Goal: Complete application form

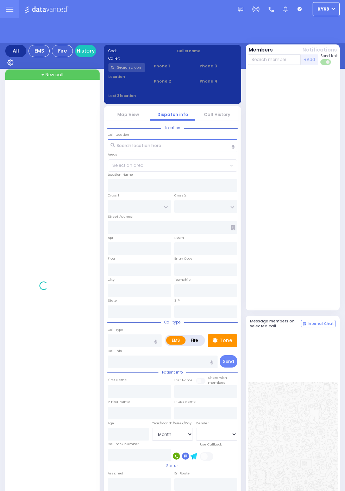
select select "Month"
select select "[DEMOGRAPHIC_DATA]"
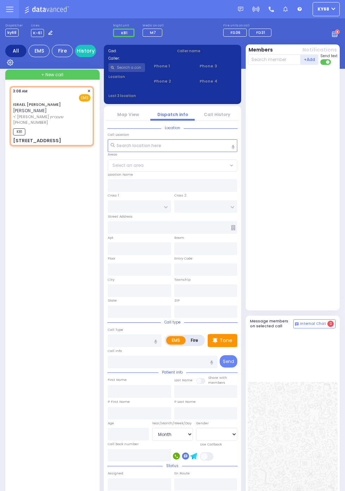
select select
radio input "true"
type input "ISRAEL [PERSON_NAME]"
type input "VANCHOTZKER"
select select
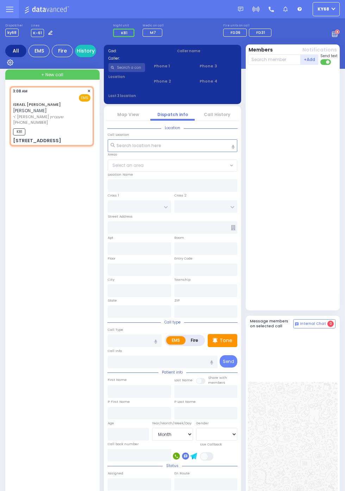
select select
type input "03:08"
type input "03:09"
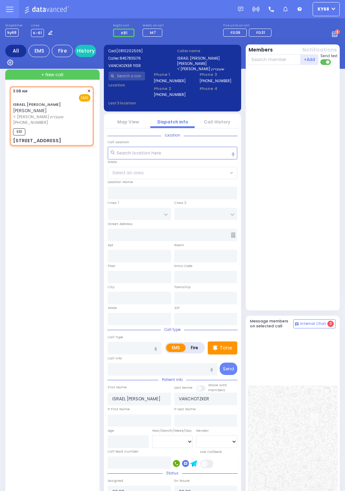
type input "KRAKOW BLVD"
type input "ANIPOLI DR"
type input "[STREET_ADDRESS]"
type input "102"
type input "Monroe"
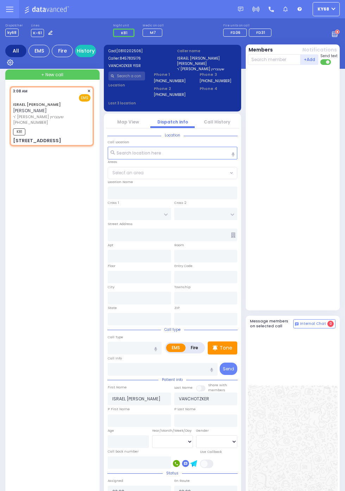
type input "[US_STATE]"
type input "10950"
select select "ATZEI TAMURIM"
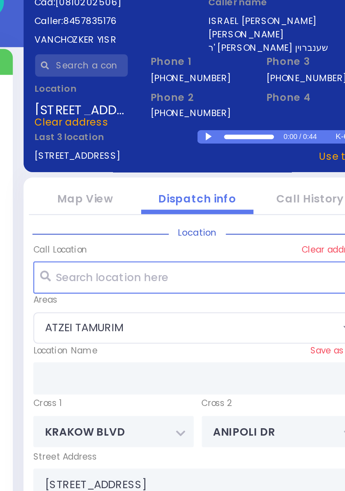
click at [176, 104] on div at bounding box center [178, 104] width 4 height 3
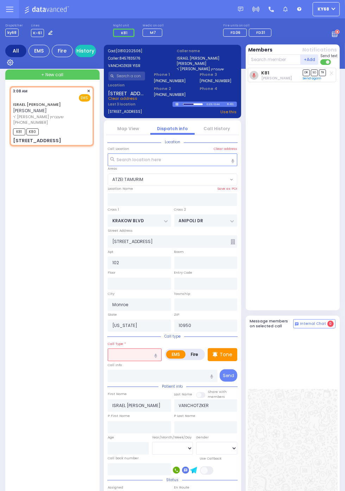
select select
radio input "true"
select select
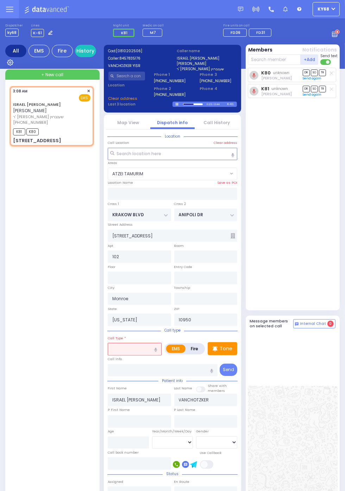
select select "ATZEI TAMURIM"
